Goal: Information Seeking & Learning: Learn about a topic

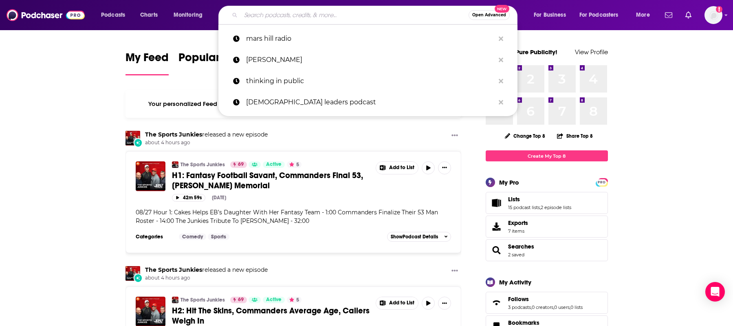
click at [311, 18] on input "Search podcasts, credits, & more..." at bounding box center [355, 15] width 228 height 13
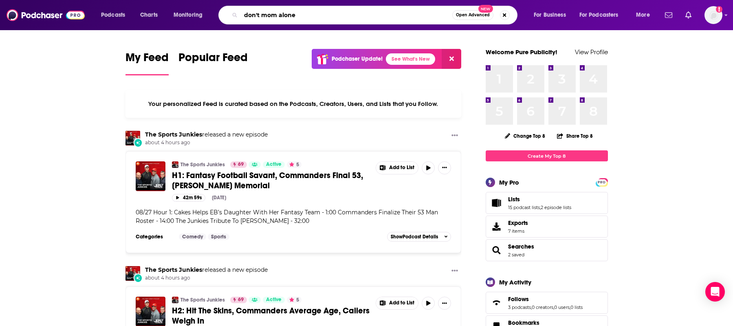
type input "don't mom alone"
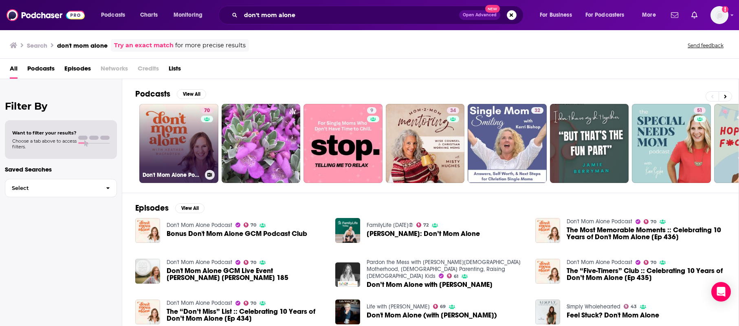
click at [175, 135] on link "70 Don't Mom Alone Podcast" at bounding box center [178, 143] width 79 height 79
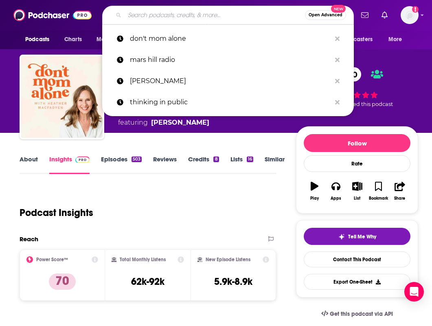
click at [152, 16] on input "Search podcasts, credits, & more..." at bounding box center [215, 15] width 180 height 13
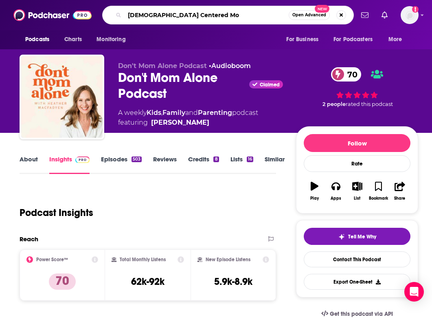
type input "[DEMOGRAPHIC_DATA] Centered Mom"
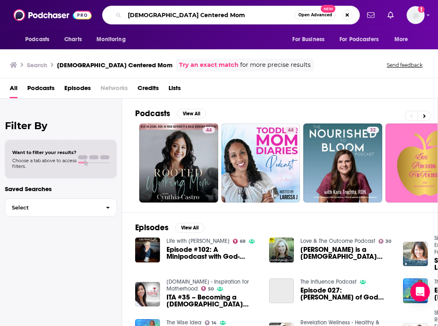
click at [193, 17] on input "[DEMOGRAPHIC_DATA] Centered Mom" at bounding box center [210, 15] width 170 height 13
drag, startPoint x: 193, startPoint y: 17, endPoint x: 99, endPoint y: 9, distance: 94.4
click at [99, 9] on div "Podcasts Charts Monitoring God Centered Mom Open Advanced New For Business For …" at bounding box center [228, 15] width 264 height 19
type input "finding hope here"
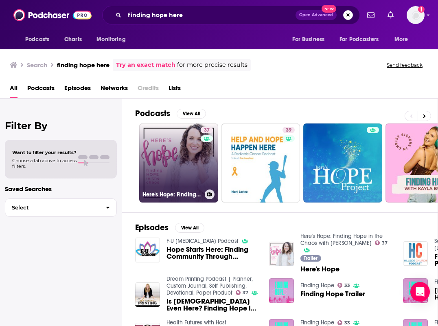
click at [175, 153] on link "37 Here's Hope: Finding Hope in the Chaos with [PERSON_NAME]" at bounding box center [178, 162] width 79 height 79
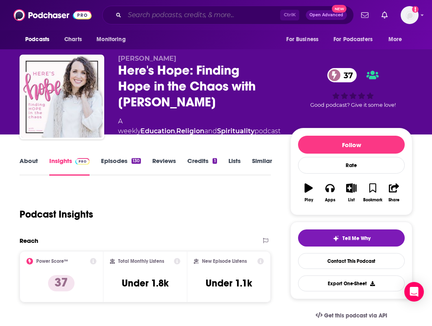
click at [175, 15] on input "Search podcasts, credits, & more..." at bounding box center [203, 15] width 156 height 13
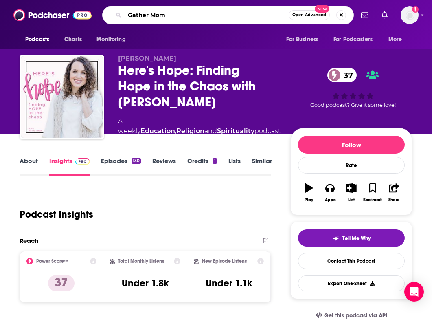
type input "Gather Moms"
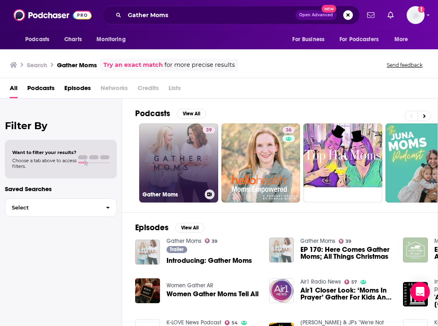
click at [167, 156] on link "39 Gather Moms" at bounding box center [178, 162] width 79 height 79
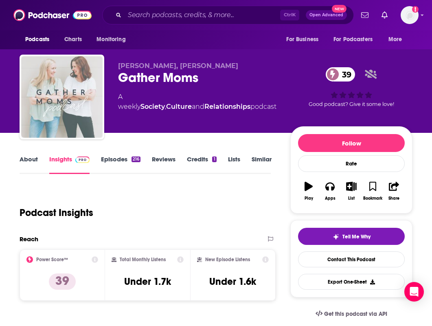
click at [26, 158] on link "About" at bounding box center [29, 164] width 18 height 19
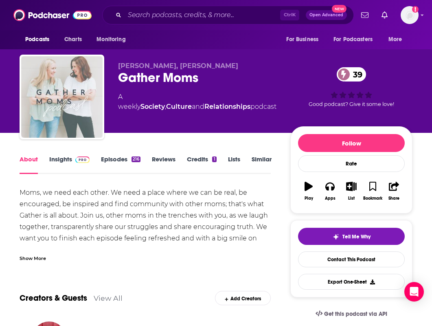
click at [60, 157] on link "Insights" at bounding box center [69, 164] width 40 height 19
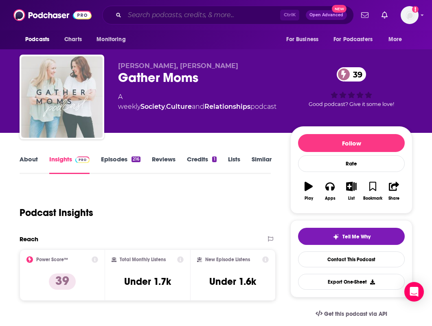
click at [176, 15] on input "Search podcasts, credits, & more..." at bounding box center [203, 15] width 156 height 13
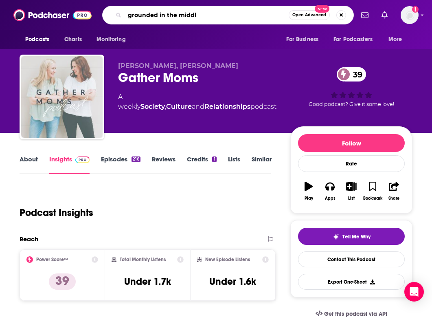
type input "grounded in the middle"
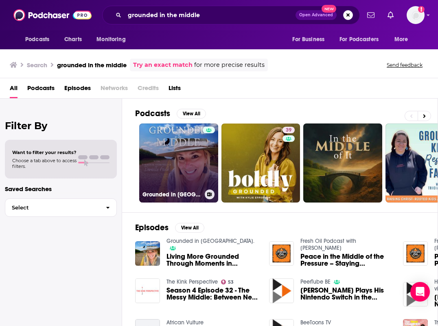
click at [185, 152] on link "Grounded in [GEOGRAPHIC_DATA]." at bounding box center [178, 162] width 79 height 79
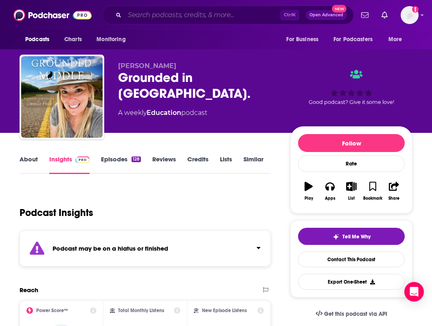
click at [165, 18] on input "Search podcasts, credits, & more..." at bounding box center [203, 15] width 156 height 13
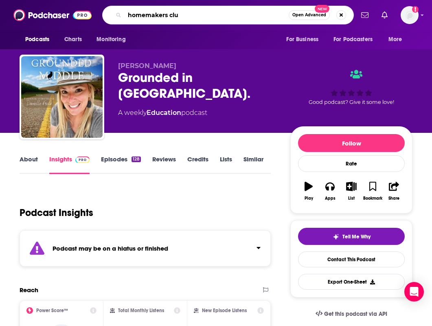
type input "homemakers club"
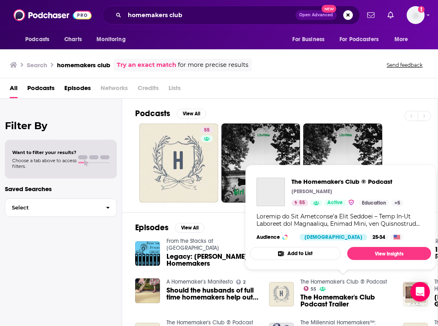
click at [323, 281] on link "The Homemaker's Club ® Podcast" at bounding box center [344, 281] width 87 height 7
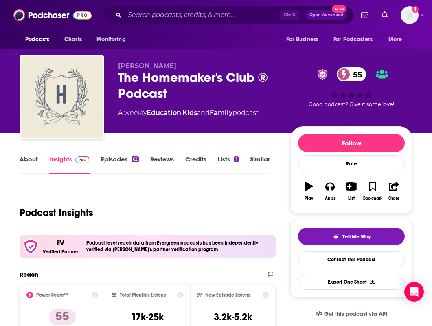
click at [22, 161] on link "About" at bounding box center [29, 164] width 18 height 19
